Goal: Transaction & Acquisition: Purchase product/service

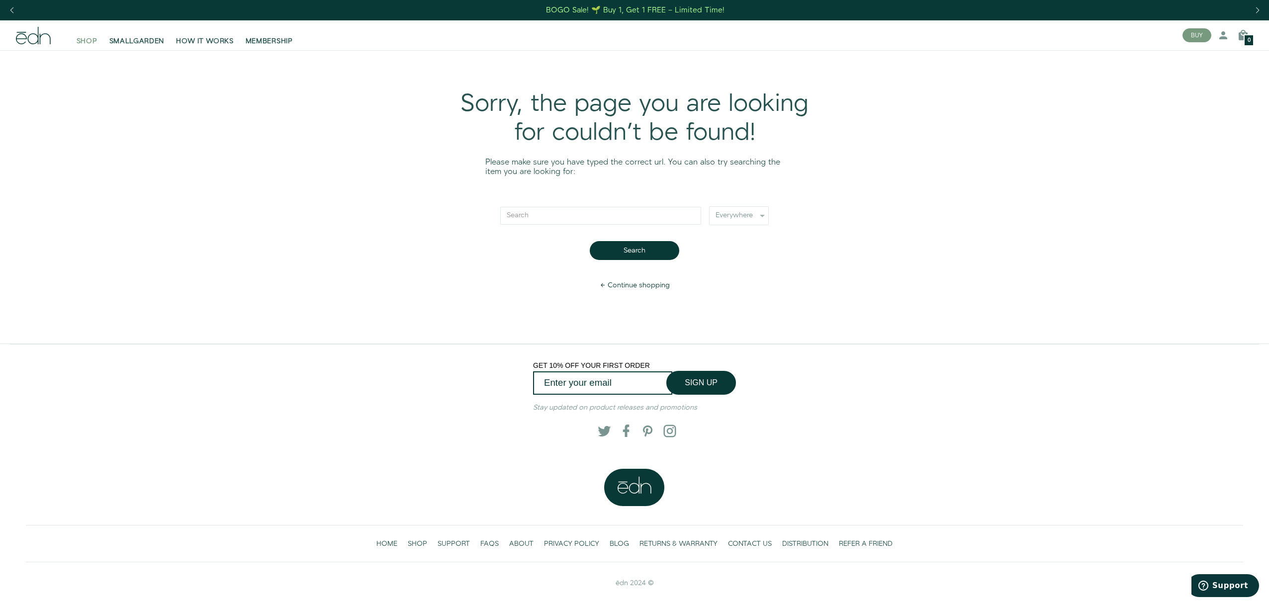
click at [90, 44] on span "SHOP" at bounding box center [87, 41] width 21 height 10
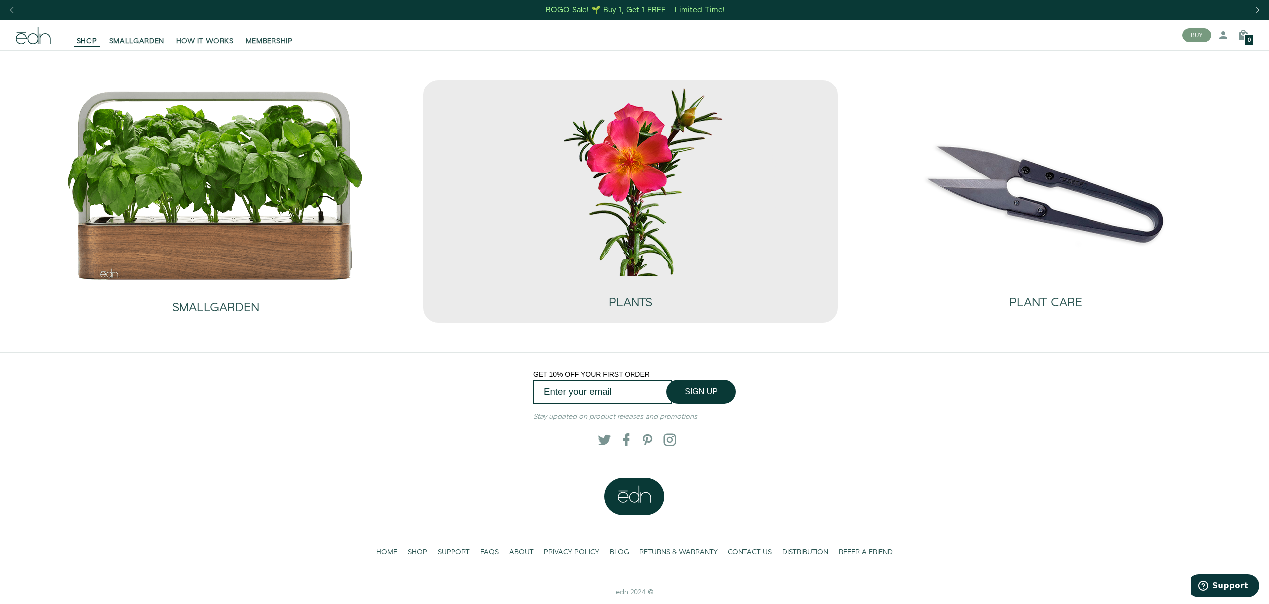
click at [642, 199] on img at bounding box center [630, 180] width 298 height 191
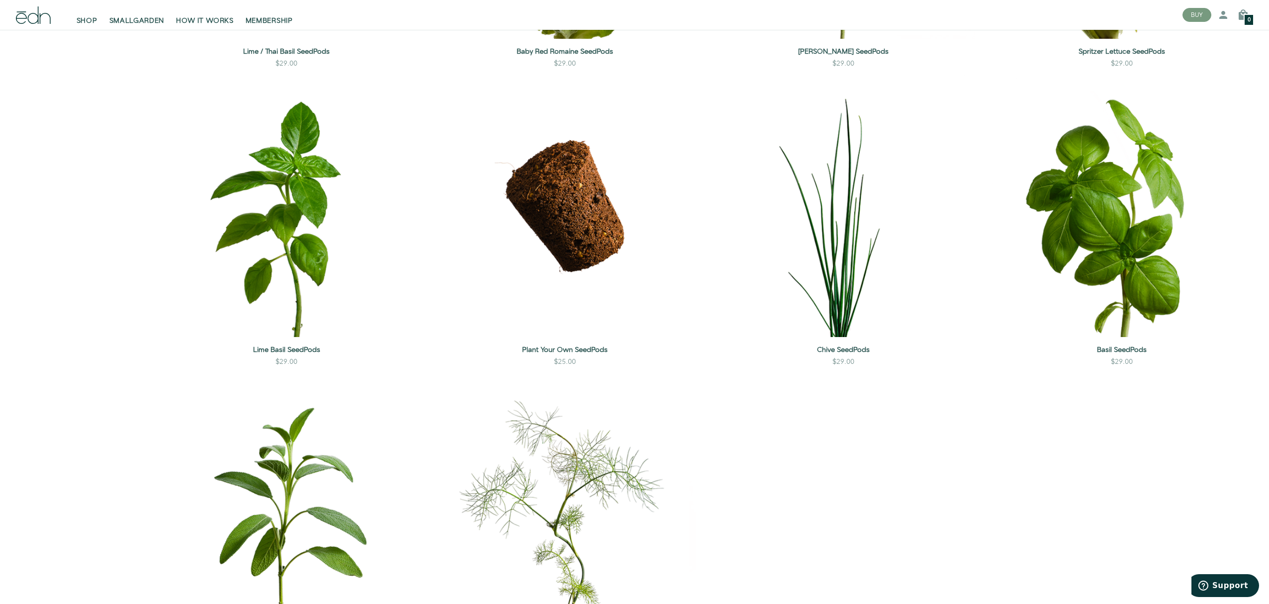
scroll to position [1354, 0]
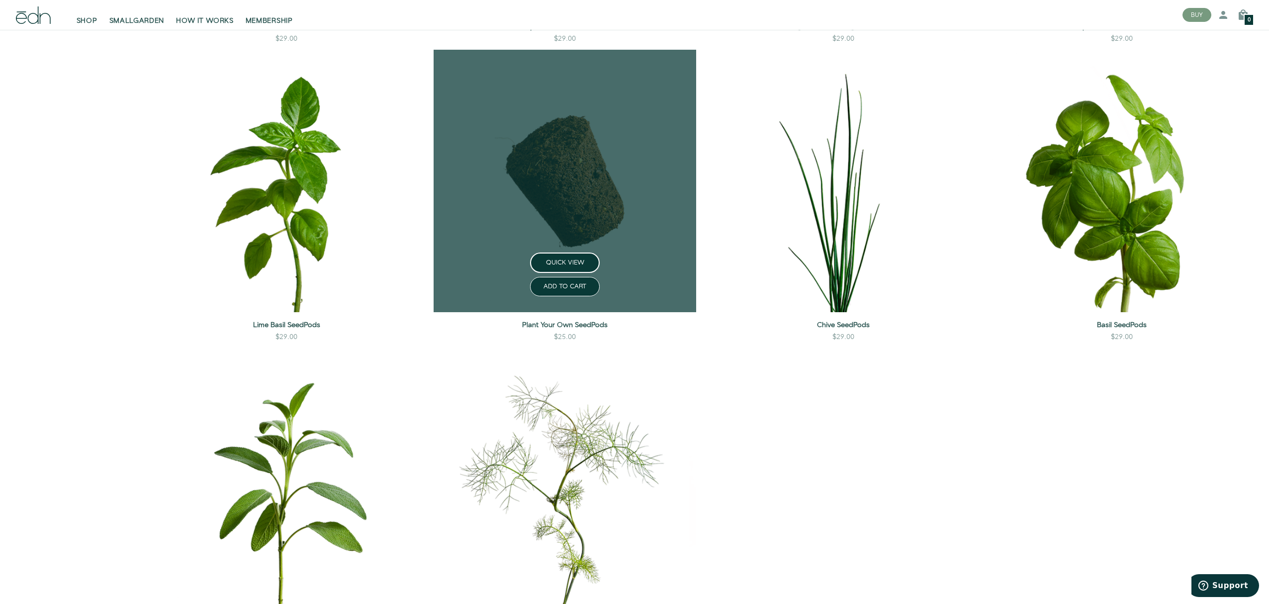
click at [539, 163] on link at bounding box center [565, 181] width 263 height 263
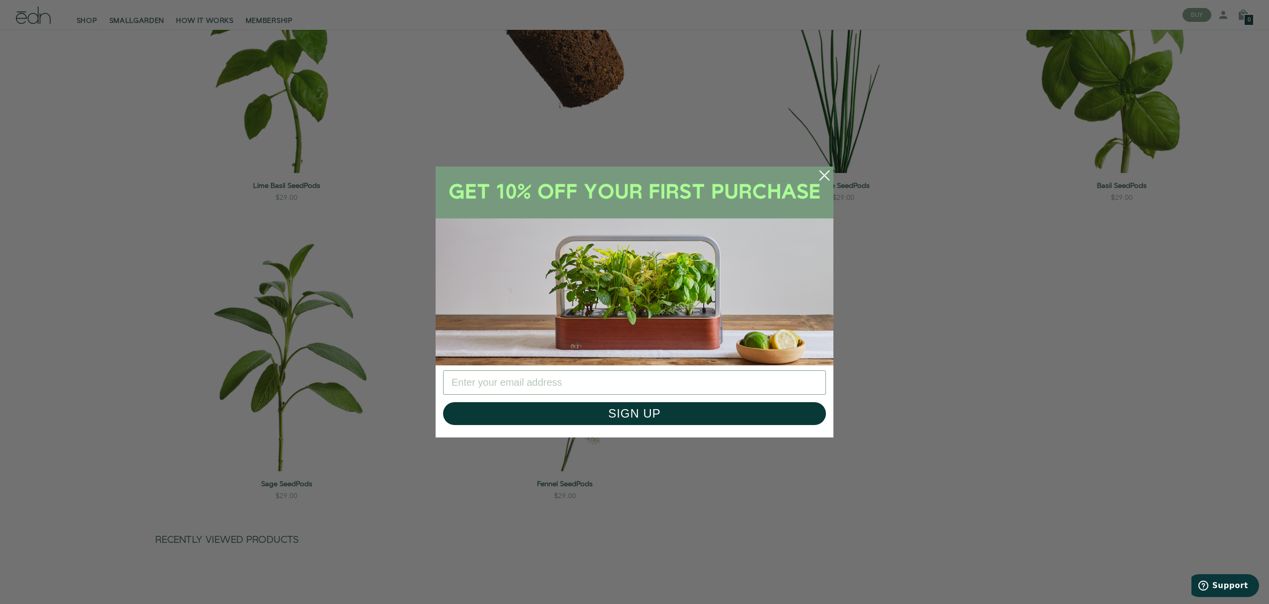
scroll to position [1491, 0]
click at [829, 178] on circle "Close dialog" at bounding box center [824, 176] width 22 height 22
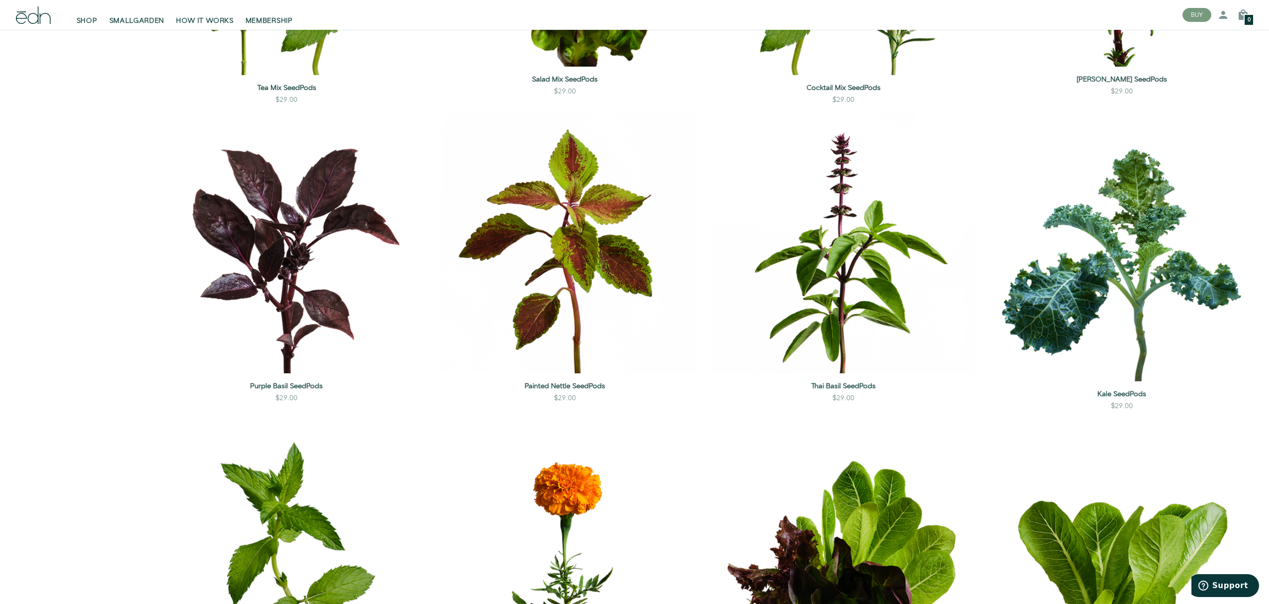
scroll to position [0, 0]
